Goal: Task Accomplishment & Management: Manage account settings

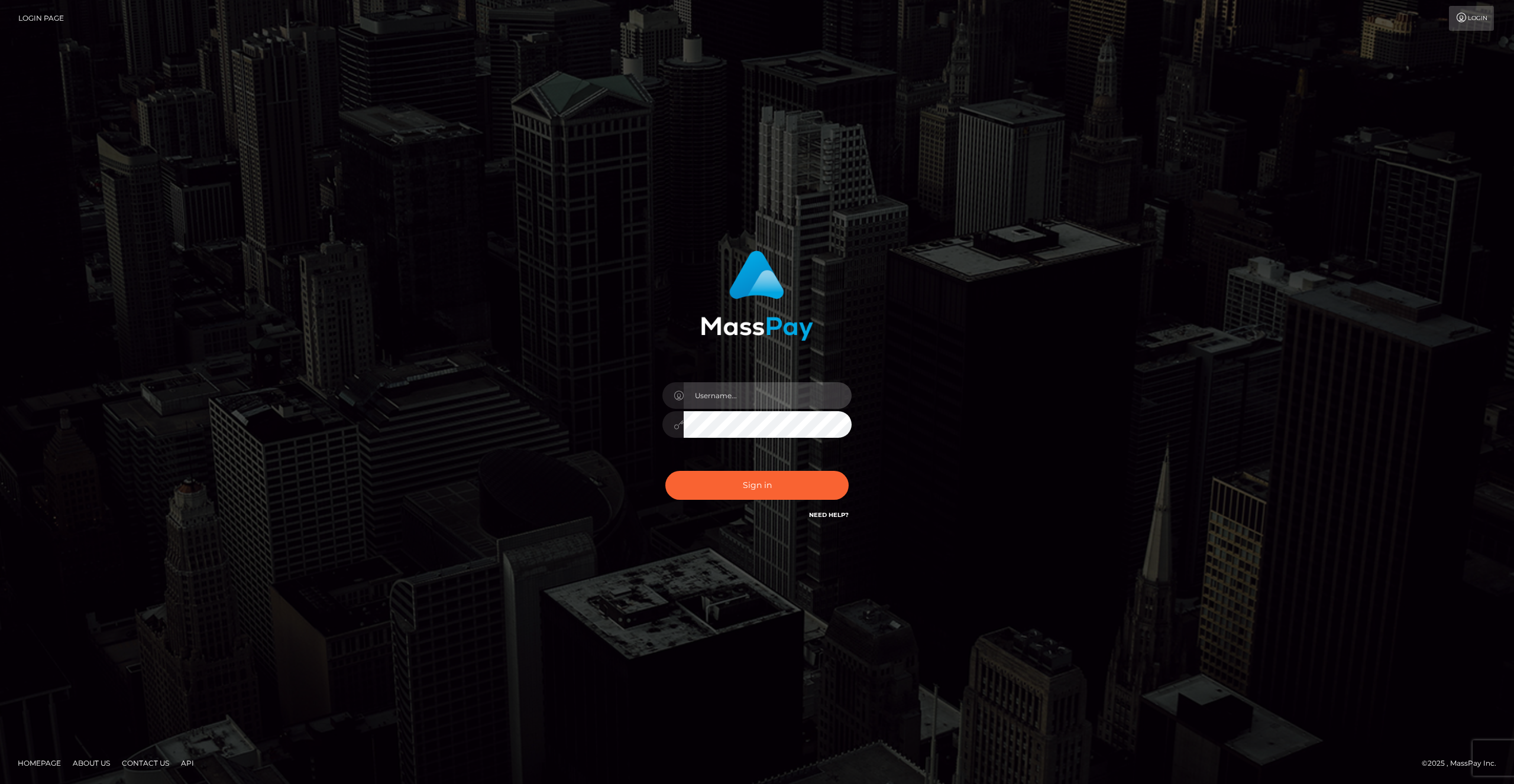
click at [738, 403] on input "text" at bounding box center [767, 395] width 168 height 26
type input "artvilla"
click at [739, 476] on button "Sign in" at bounding box center [757, 485] width 184 height 29
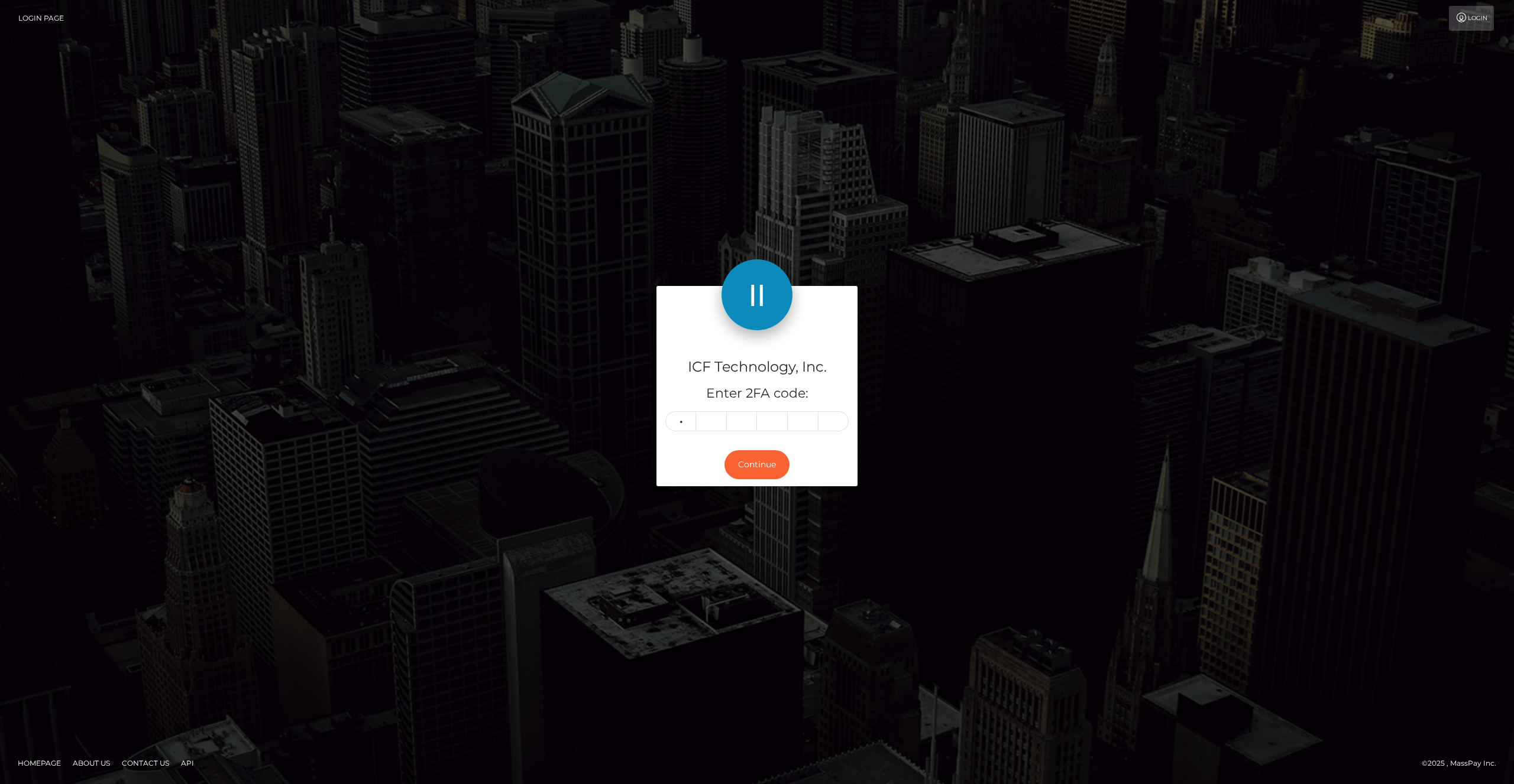
type input "0"
type input "1"
type input "5"
type input "9"
type input "5"
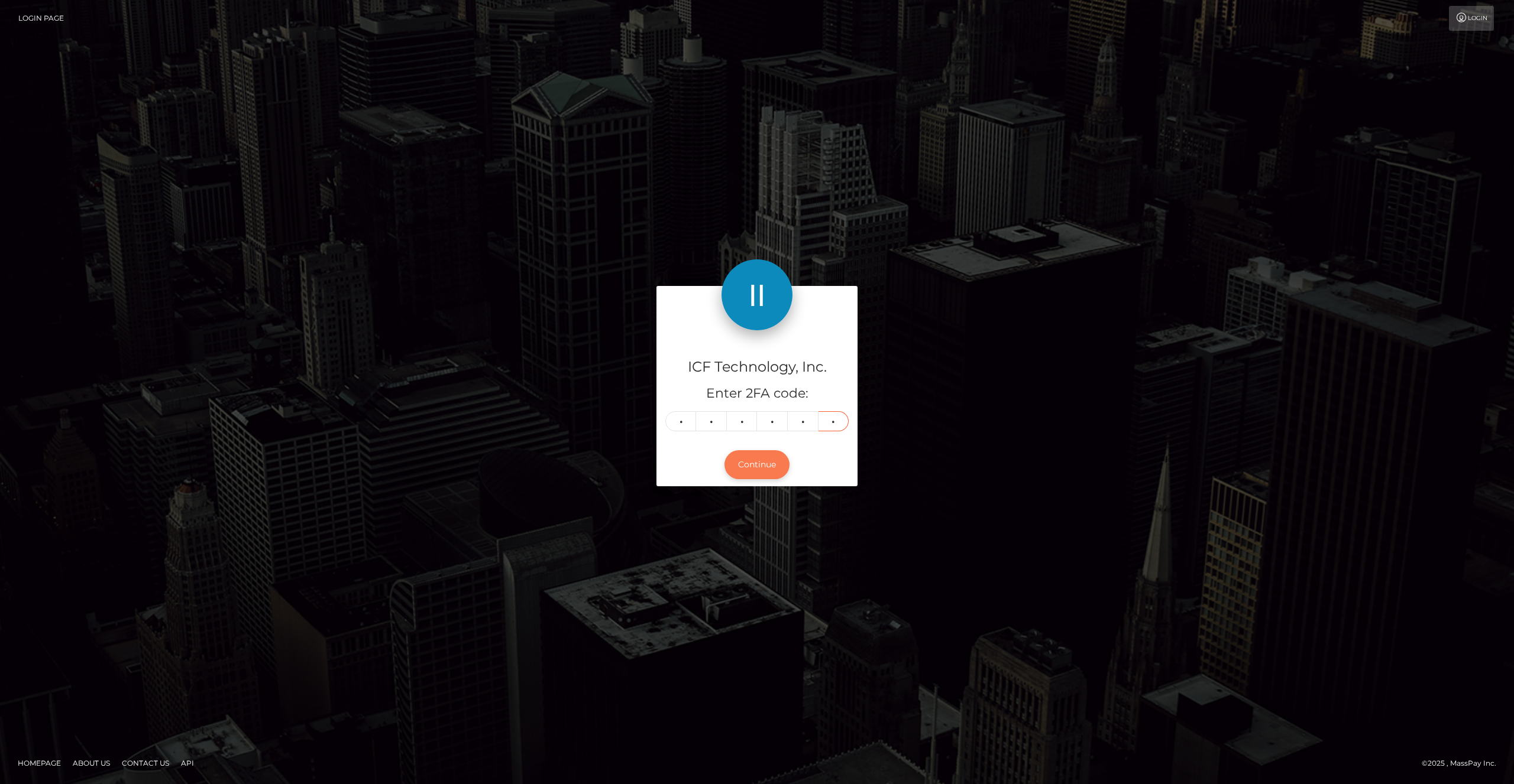
type input "0"
click at [766, 465] on button "Continue" at bounding box center [757, 465] width 65 height 29
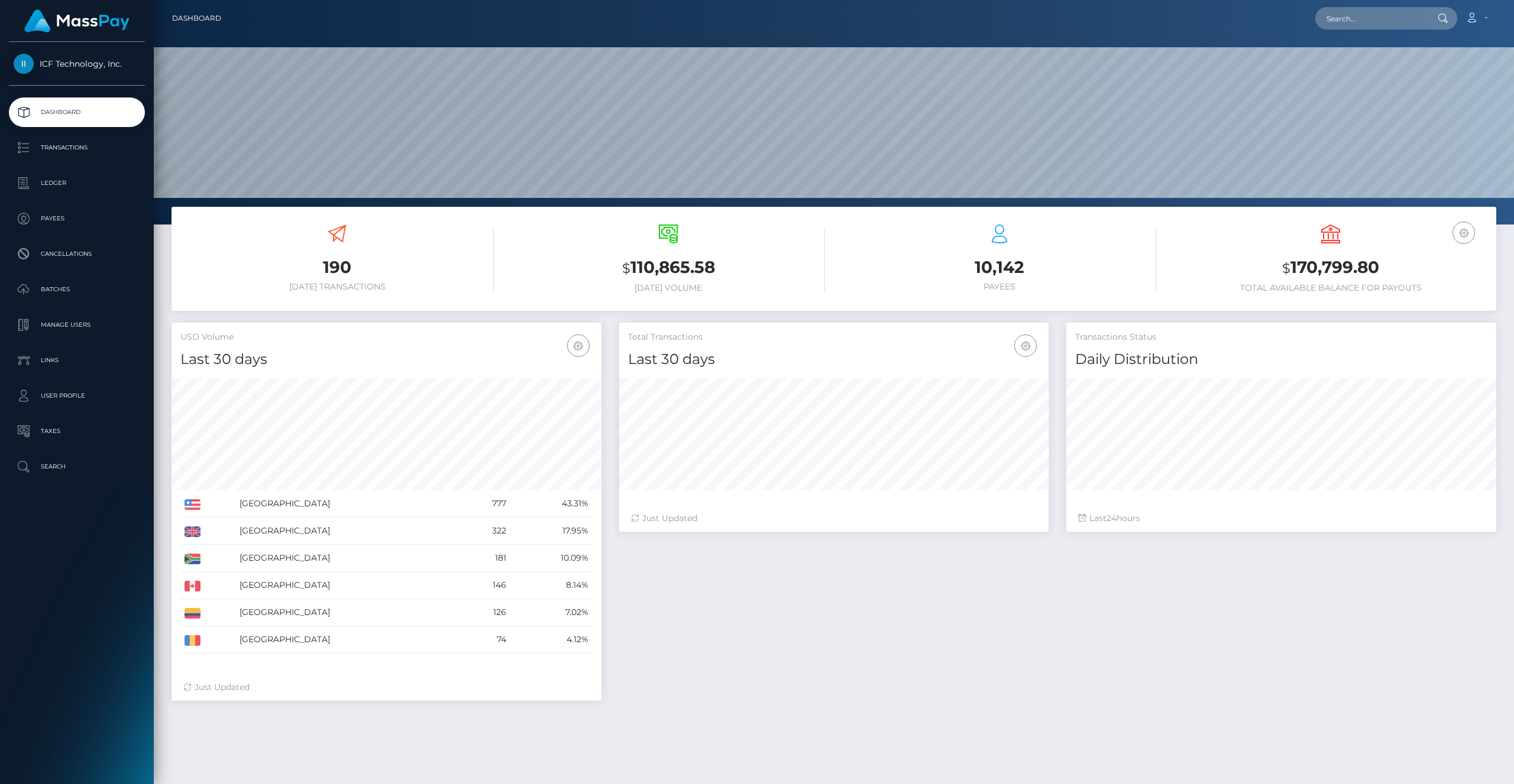
scroll to position [209, 430]
click at [63, 283] on p "Batches" at bounding box center [77, 290] width 127 height 18
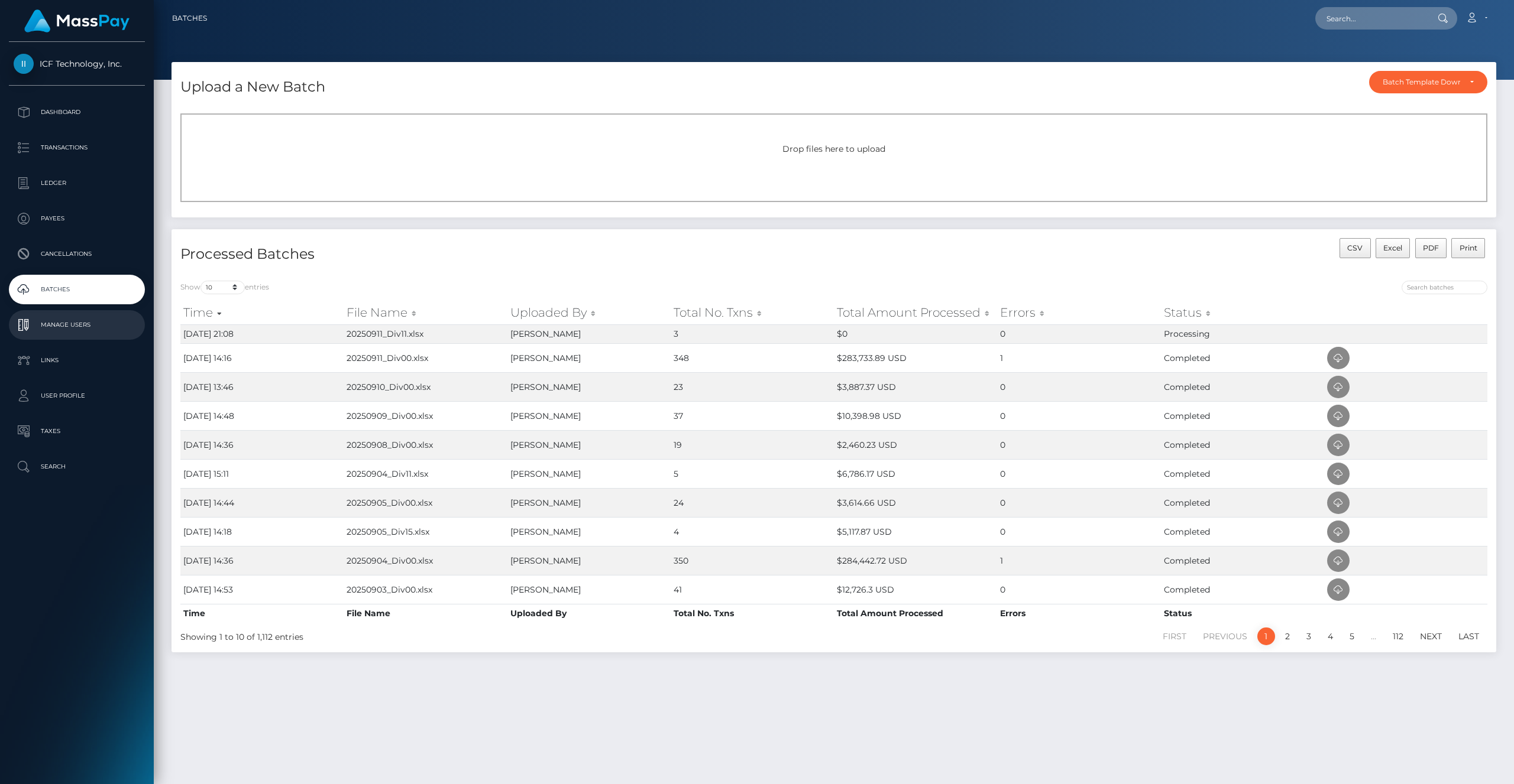
click at [77, 326] on p "Manage Users" at bounding box center [77, 325] width 127 height 18
